Goal: Transaction & Acquisition: Purchase product/service

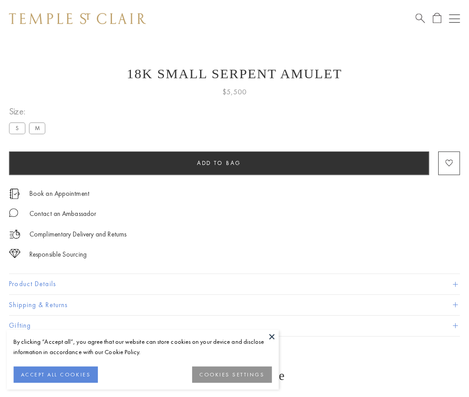
scroll to position [36, 0]
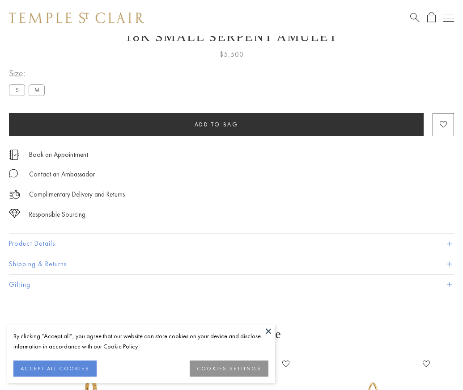
click at [216, 124] on span "Add to bag" at bounding box center [216, 125] width 44 height 8
